Goal: Find specific page/section: Find specific page/section

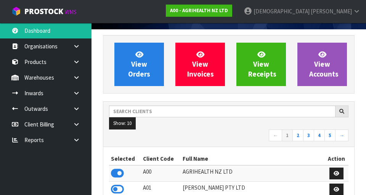
scroll to position [54, 0]
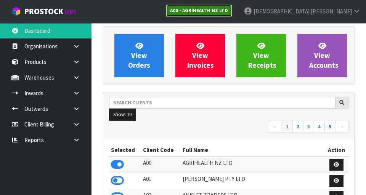
click at [228, 13] on strong "A00 - AGRIHEALTH NZ LTD" at bounding box center [199, 10] width 58 height 6
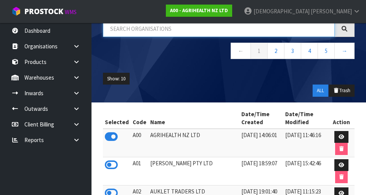
click at [198, 30] on input "text" at bounding box center [219, 29] width 232 height 16
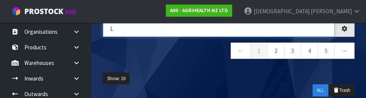
scroll to position [11, 0]
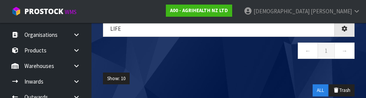
click at [197, 61] on div "LIFe ← 1 →" at bounding box center [228, 44] width 263 height 46
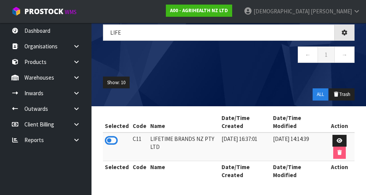
scroll to position [0, 0]
type input "LIFE"
click at [112, 142] on icon at bounding box center [111, 140] width 13 height 11
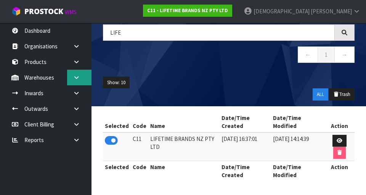
click at [77, 78] on icon at bounding box center [76, 78] width 7 height 6
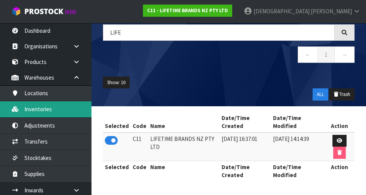
click at [56, 108] on link "Inventories" at bounding box center [45, 109] width 91 height 16
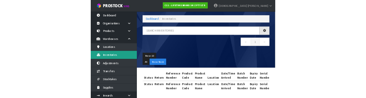
scroll to position [51, 0]
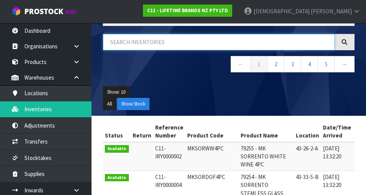
click at [191, 41] on input "text" at bounding box center [219, 42] width 232 height 16
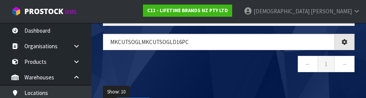
click at [214, 67] on nav "← 1 →" at bounding box center [228, 65] width 251 height 19
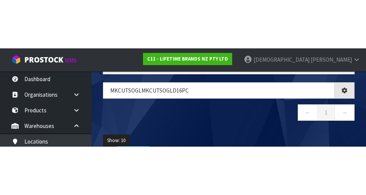
scroll to position [44, 0]
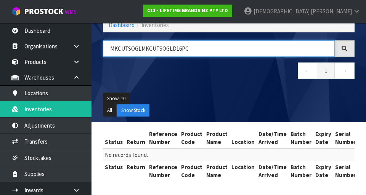
click at [138, 50] on input "MKCUTSOGLMKCUTSOGLD16PC" at bounding box center [219, 48] width 232 height 16
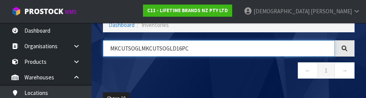
click at [144, 50] on input "MKCUTSOGLMKCUTSOGLD16PC" at bounding box center [219, 48] width 232 height 16
click at [139, 51] on input "MKCUTSOGLMKCUTSOGLD16PC" at bounding box center [219, 48] width 232 height 16
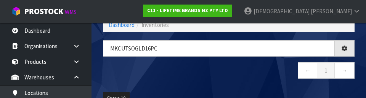
click at [217, 64] on nav "← 1 →" at bounding box center [228, 71] width 251 height 19
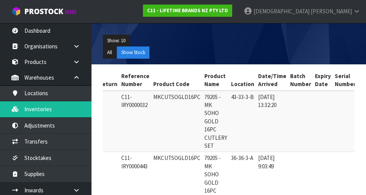
scroll to position [0, 35]
copy td "MKCUTSOGLD16PC"
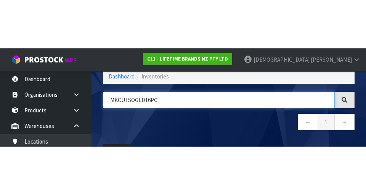
scroll to position [43, 0]
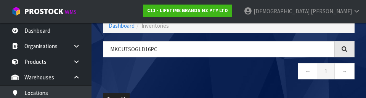
click at [211, 80] on nav "← 1 →" at bounding box center [228, 72] width 251 height 19
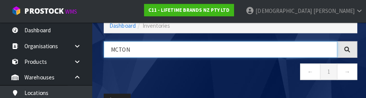
scroll to position [0, 123]
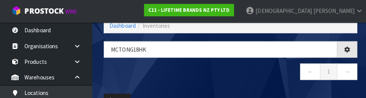
click at [228, 78] on nav "← 1 →" at bounding box center [228, 73] width 251 height 19
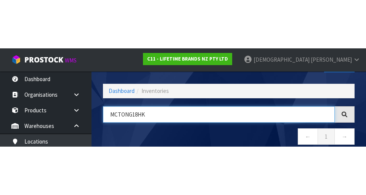
scroll to position [43, 0]
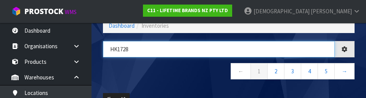
type input "HK1728"
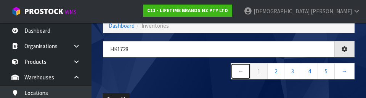
click at [228, 78] on link "←" at bounding box center [240, 71] width 20 height 16
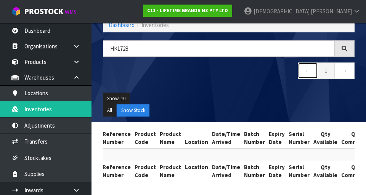
scroll to position [0, 0]
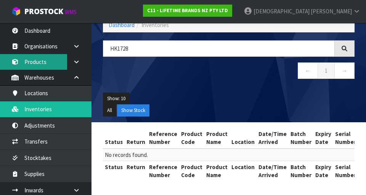
click at [44, 67] on link "Products" at bounding box center [45, 62] width 91 height 16
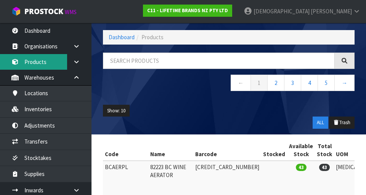
scroll to position [44, 0]
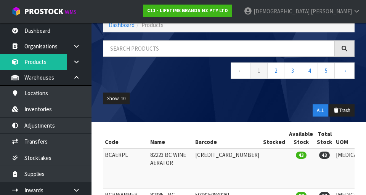
click at [147, 63] on nav "← 1 2 3 4 5 →" at bounding box center [228, 71] width 251 height 19
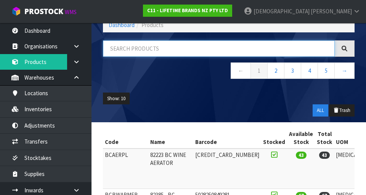
click at [155, 50] on input "text" at bounding box center [219, 48] width 232 height 16
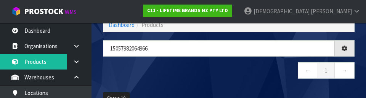
click at [216, 70] on nav "← 1 →" at bounding box center [228, 71] width 251 height 19
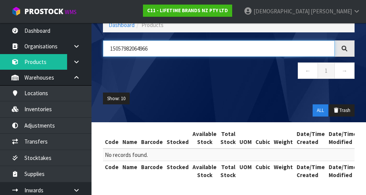
click at [134, 49] on input "15057982064966" at bounding box center [219, 48] width 232 height 16
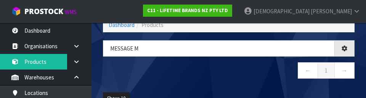
click at [228, 80] on nav "← 1 →" at bounding box center [228, 71] width 251 height 19
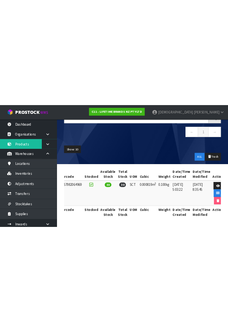
scroll to position [0, 0]
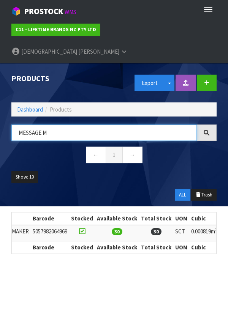
click at [40, 125] on input "MESSAGE M" at bounding box center [104, 133] width 186 height 16
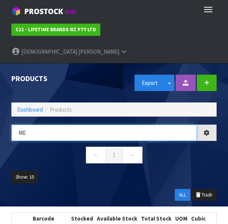
type input "M"
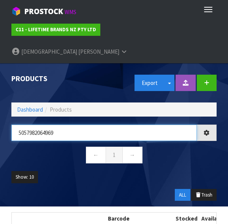
type input "5057982064969"
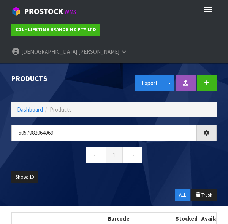
click at [134, 171] on ul "Show: 10 5 10 25 50" at bounding box center [114, 180] width 206 height 18
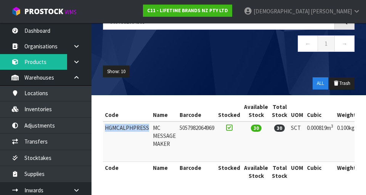
copy td "HGMCALPHPRESS"
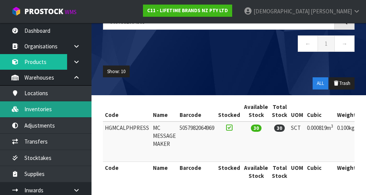
click at [56, 109] on link "Inventories" at bounding box center [45, 109] width 91 height 16
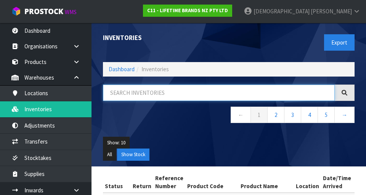
paste input "HGMCALPHPRESS"
type input "HGMCALPHPRESS"
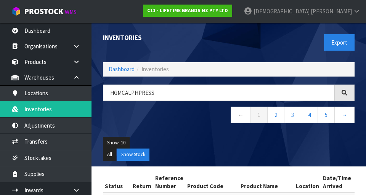
click at [189, 129] on div "HGMCALPHPRESS ← 1 2 3 4 5 →" at bounding box center [228, 108] width 263 height 46
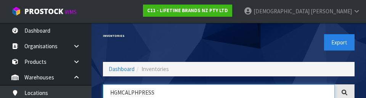
click at [228, 95] on input "HGMCALPHPRESS" at bounding box center [219, 93] width 232 height 16
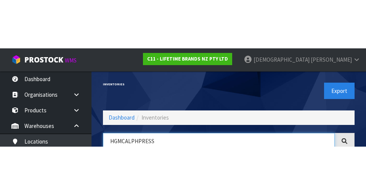
scroll to position [43, 0]
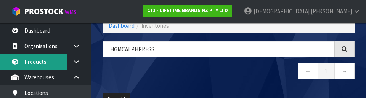
click at [45, 58] on link "Products" at bounding box center [45, 62] width 91 height 16
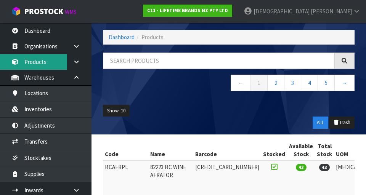
scroll to position [43, 0]
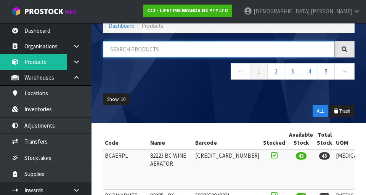
click at [151, 51] on input "text" at bounding box center [219, 49] width 232 height 16
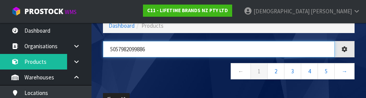
type input "5057982099886"
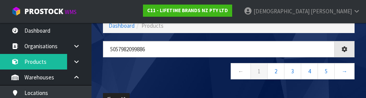
click at [186, 78] on nav "← 1 2 3 4 5 →" at bounding box center [228, 72] width 251 height 19
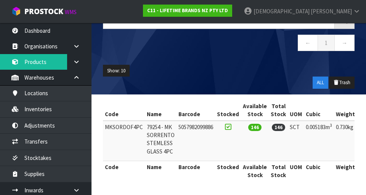
scroll to position [69, 0]
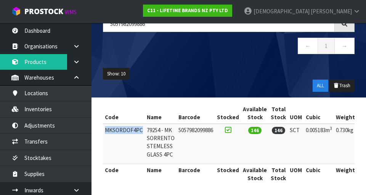
copy td "MKSORDOF4PC"
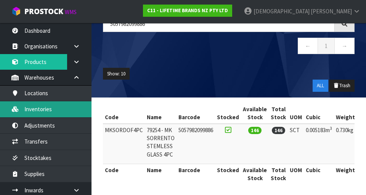
click at [52, 105] on link "Inventories" at bounding box center [45, 109] width 91 height 16
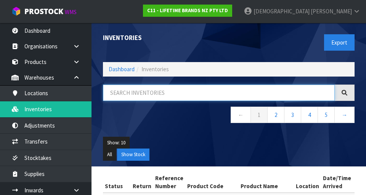
paste input "MKSORDOF4PC"
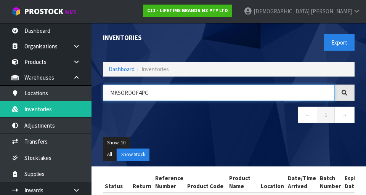
type input "MKSORDOF4PC"
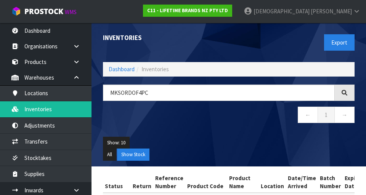
click at [194, 126] on div "MKSORDOF4PC ← 1 →" at bounding box center [228, 108] width 263 height 46
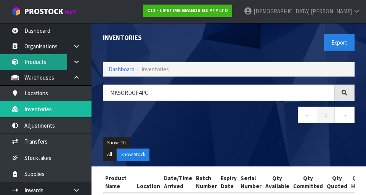
click at [42, 62] on link "Products" at bounding box center [45, 62] width 91 height 16
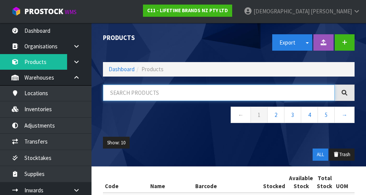
click at [143, 91] on input "text" at bounding box center [219, 93] width 232 height 16
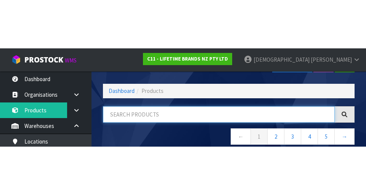
scroll to position [43, 0]
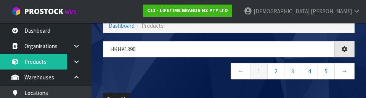
click at [188, 77] on nav "← 1 2 3 4 5 →" at bounding box center [228, 72] width 251 height 19
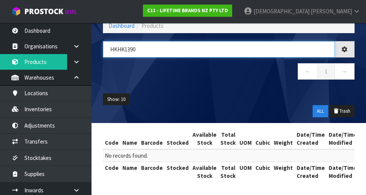
click at [127, 47] on input "HKHK1390" at bounding box center [219, 49] width 232 height 16
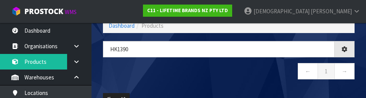
click at [182, 80] on nav "← 1 →" at bounding box center [228, 72] width 251 height 19
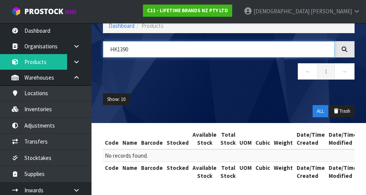
click at [119, 50] on input "HK1390" at bounding box center [219, 49] width 232 height 16
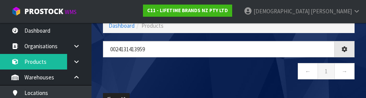
click at [228, 68] on nav "← 1 →" at bounding box center [228, 72] width 251 height 19
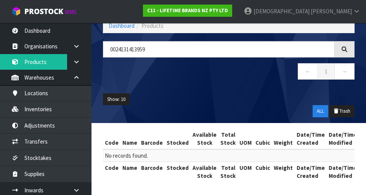
scroll to position [44, 0]
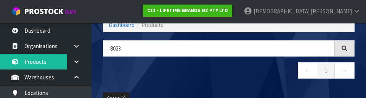
click at [185, 84] on div "8023 ← 1 →" at bounding box center [228, 63] width 263 height 46
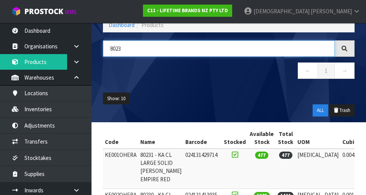
click at [153, 49] on input "8023" at bounding box center [219, 48] width 232 height 16
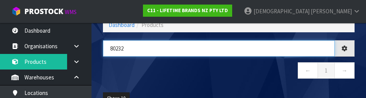
type input "80232"
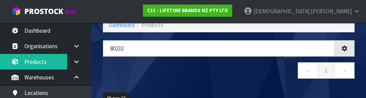
click at [171, 81] on nav "← 1 →" at bounding box center [228, 71] width 251 height 19
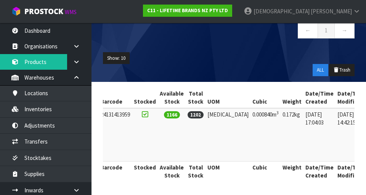
scroll to position [0, 0]
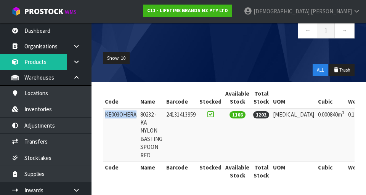
copy td "KE003OHERA"
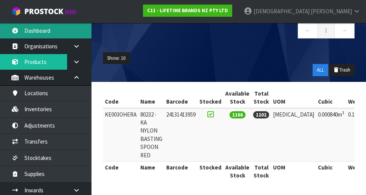
click at [49, 27] on link "Dashboard" at bounding box center [45, 31] width 91 height 16
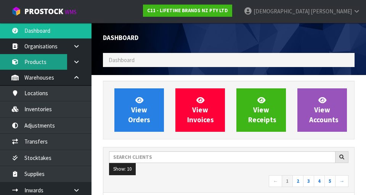
click at [48, 60] on link "Products" at bounding box center [45, 62] width 91 height 16
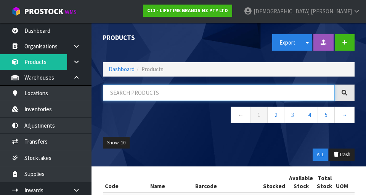
click at [151, 90] on input "text" at bounding box center [219, 93] width 232 height 16
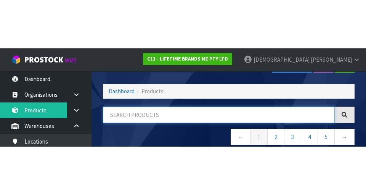
scroll to position [43, 0]
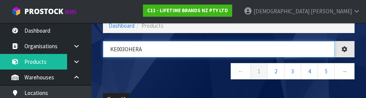
type input "KE003OHERA"
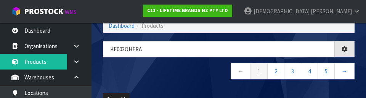
click at [190, 78] on nav "← 1 2 3 4 5 →" at bounding box center [228, 72] width 251 height 19
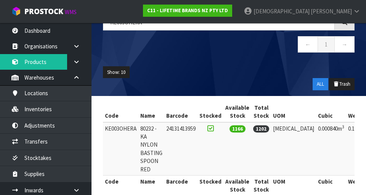
scroll to position [85, 0]
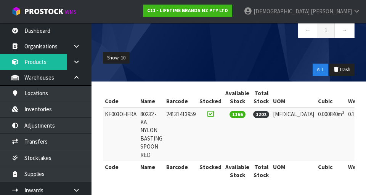
click at [133, 110] on td "KE003OHERA" at bounding box center [120, 134] width 35 height 53
copy td "KE003OHERA"
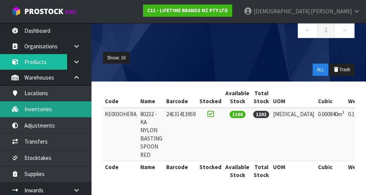
click at [51, 114] on link "Inventories" at bounding box center [45, 109] width 91 height 16
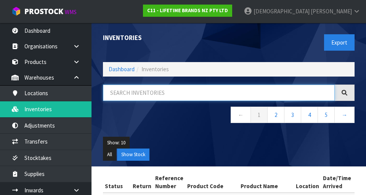
paste input "KE003OHERA"
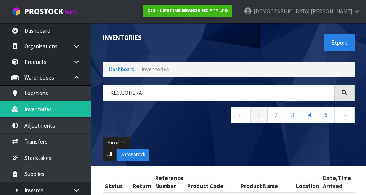
click at [208, 50] on div "Inventories" at bounding box center [162, 38] width 131 height 30
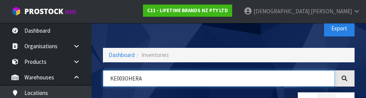
scroll to position [43, 0]
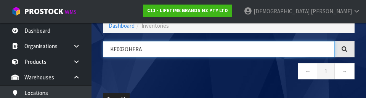
click at [129, 46] on input "KE003OHERA" at bounding box center [219, 49] width 232 height 16
click at [126, 46] on input "KE003OHERA" at bounding box center [219, 49] width 232 height 16
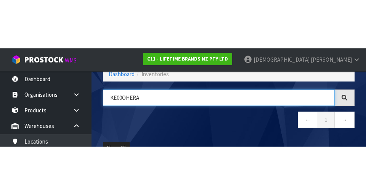
scroll to position [0, 123]
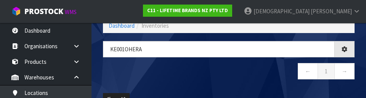
click at [174, 72] on nav "← 1 →" at bounding box center [228, 72] width 251 height 19
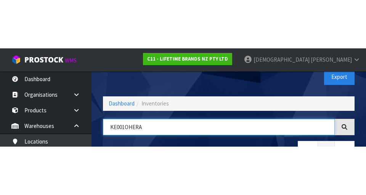
scroll to position [43, 0]
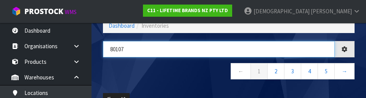
type input "80107"
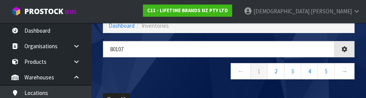
click at [189, 75] on nav "← 1 2 3 4 5 →" at bounding box center [228, 72] width 251 height 19
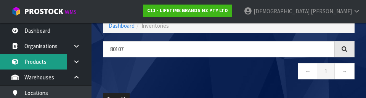
click at [48, 61] on link "Products" at bounding box center [45, 62] width 91 height 16
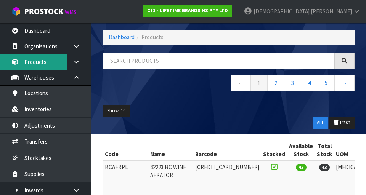
scroll to position [43, 0]
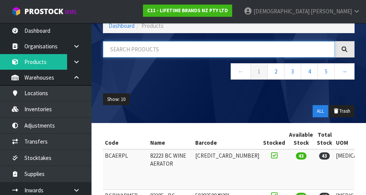
paste input "80107"
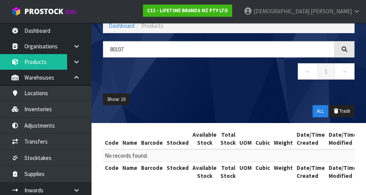
click at [200, 93] on div "Show: 10 5 10 25 50 ALL Trash" at bounding box center [228, 105] width 263 height 35
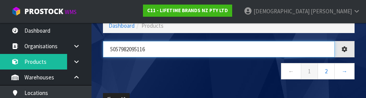
type input "5057982095116"
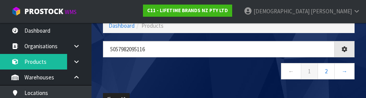
click at [191, 76] on nav "← 1 2 →" at bounding box center [228, 72] width 251 height 19
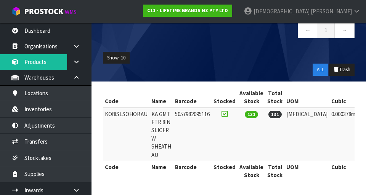
scroll to position [84, 0]
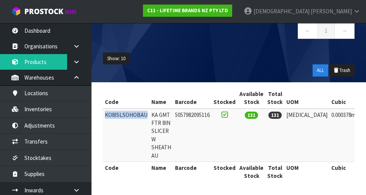
copy td "KO8ISLSOHOBAU"
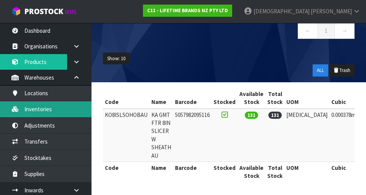
click at [53, 107] on link "Inventories" at bounding box center [45, 109] width 91 height 16
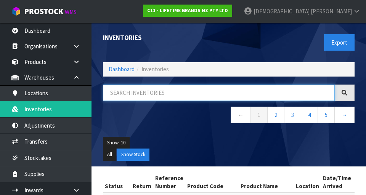
paste input "KO8ISLSOHOBAU"
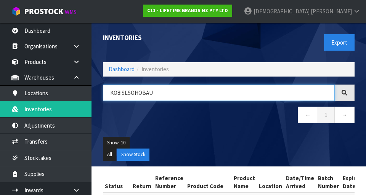
type input "KO8ISLSOHOBAU"
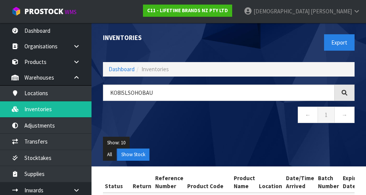
click at [209, 140] on ul "Show: 10 5 10 25 50" at bounding box center [228, 143] width 251 height 12
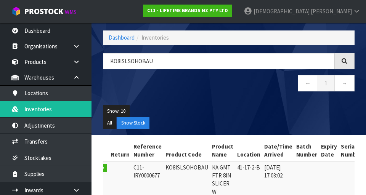
scroll to position [18, 0]
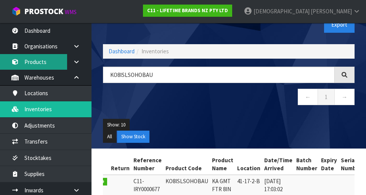
click at [47, 54] on link "Products" at bounding box center [45, 62] width 91 height 16
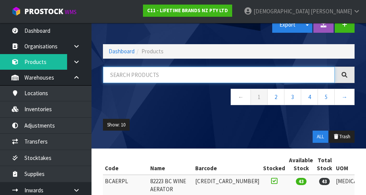
click at [151, 72] on input "text" at bounding box center [219, 75] width 232 height 16
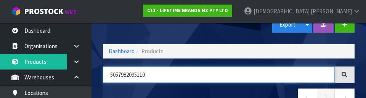
click at [228, 78] on input "5057982095110" at bounding box center [219, 75] width 232 height 16
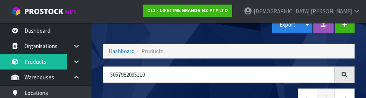
click at [228, 91] on nav "← 1 →" at bounding box center [228, 98] width 251 height 19
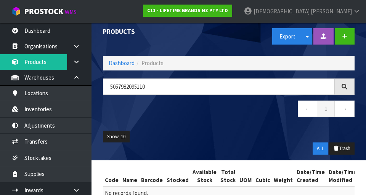
scroll to position [8, 0]
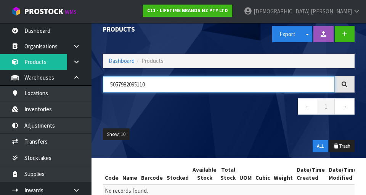
click at [113, 83] on input "5057982095110" at bounding box center [219, 84] width 232 height 16
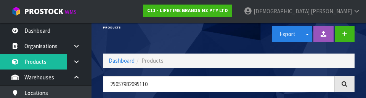
click at [228, 35] on div "Export Split button! SOH Summary Measurements Dangerous Goods" at bounding box center [293, 33] width 131 height 39
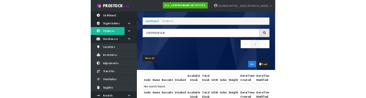
scroll to position [0, 0]
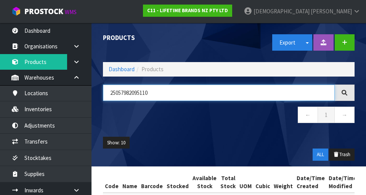
click at [184, 92] on input "25057982095110" at bounding box center [219, 93] width 232 height 16
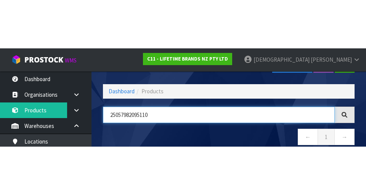
scroll to position [43, 0]
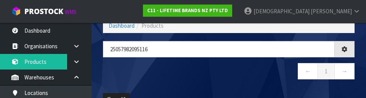
click at [224, 68] on nav "← 1 →" at bounding box center [228, 72] width 251 height 19
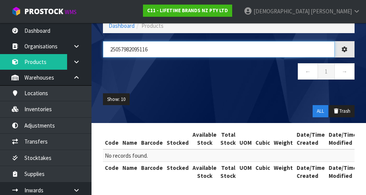
click at [114, 48] on input "25057982095116" at bounding box center [219, 49] width 232 height 16
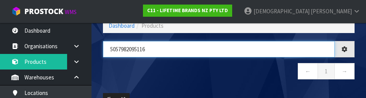
type input "5057982095116"
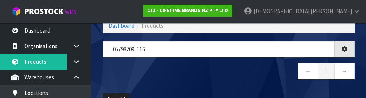
click at [228, 73] on nav "← 1 →" at bounding box center [228, 72] width 251 height 19
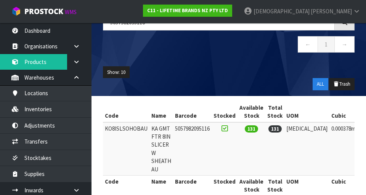
scroll to position [85, 0]
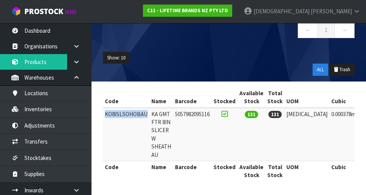
copy td "KO8ISLSOHOBAU"
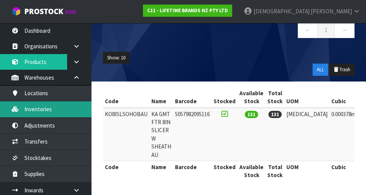
click at [53, 107] on link "Inventories" at bounding box center [45, 109] width 91 height 16
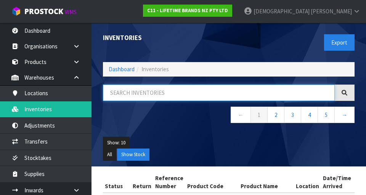
paste input "KO8ISLSOHOBAU"
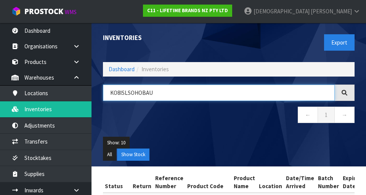
type input "KO8ISLSOHOBAU"
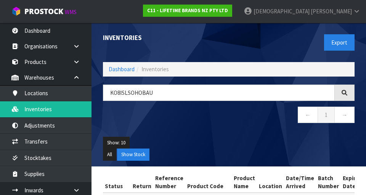
click at [185, 127] on div "KO8ISLSOHOBAU ← 1 →" at bounding box center [228, 108] width 263 height 46
